Goal: Information Seeking & Learning: Get advice/opinions

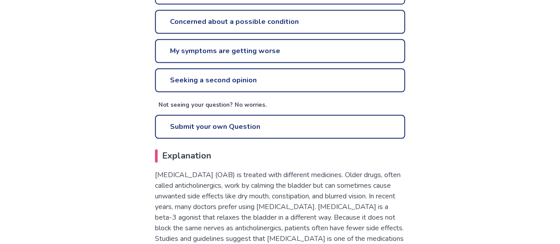
scroll to position [310, 0]
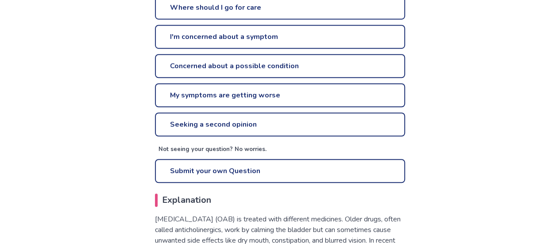
drag, startPoint x: 553, startPoint y: 77, endPoint x: 245, endPoint y: 6, distance: 316.3
click at [245, 6] on link "Where should I go for care" at bounding box center [280, 8] width 250 height 24
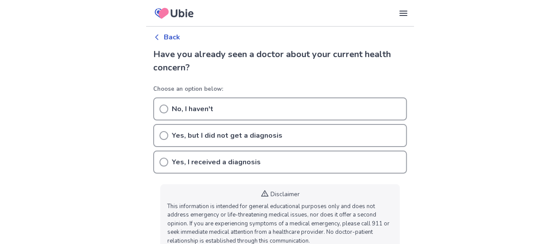
click at [164, 162] on icon at bounding box center [163, 161] width 9 height 9
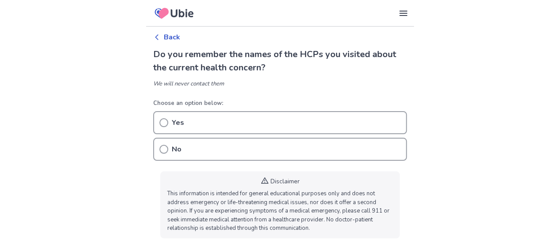
click at [163, 123] on icon at bounding box center [163, 122] width 9 height 9
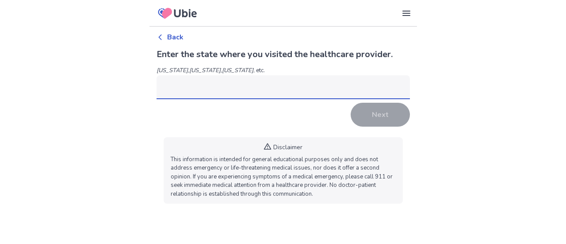
click at [172, 88] on input at bounding box center [283, 87] width 253 height 24
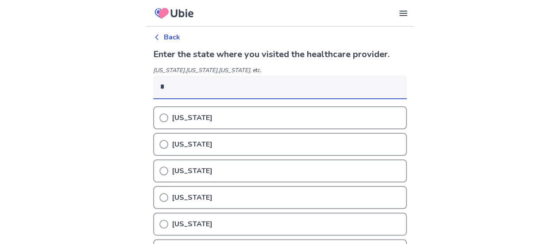
type input "*"
click at [165, 224] on icon at bounding box center [163, 223] width 9 height 9
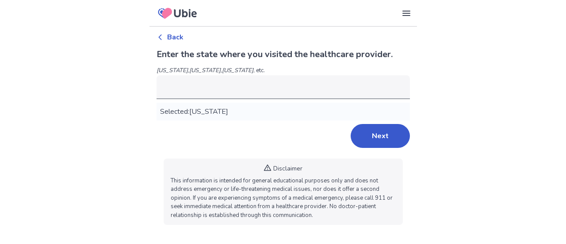
click at [379, 131] on button "Next" at bounding box center [380, 136] width 59 height 24
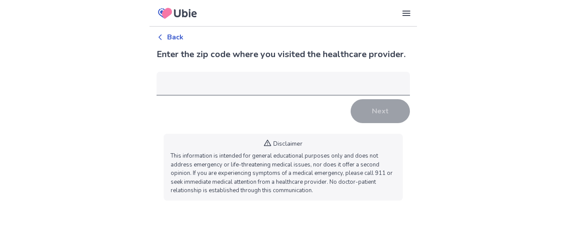
click at [398, 84] on input "**" at bounding box center [283, 84] width 253 height 24
click at [419, 104] on body "Our Services Symptom Checker Doctor’s Note Checkup Medical Information Symptoms…" at bounding box center [283, 103] width 566 height 207
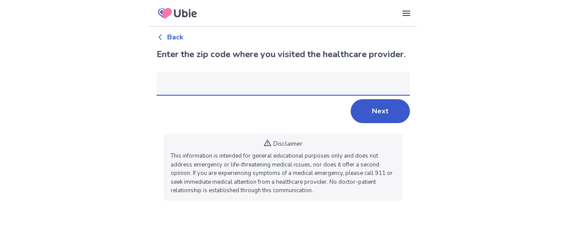
type input "*"
click at [400, 79] on input "*" at bounding box center [283, 84] width 253 height 24
